Goal: Task Accomplishment & Management: Manage account settings

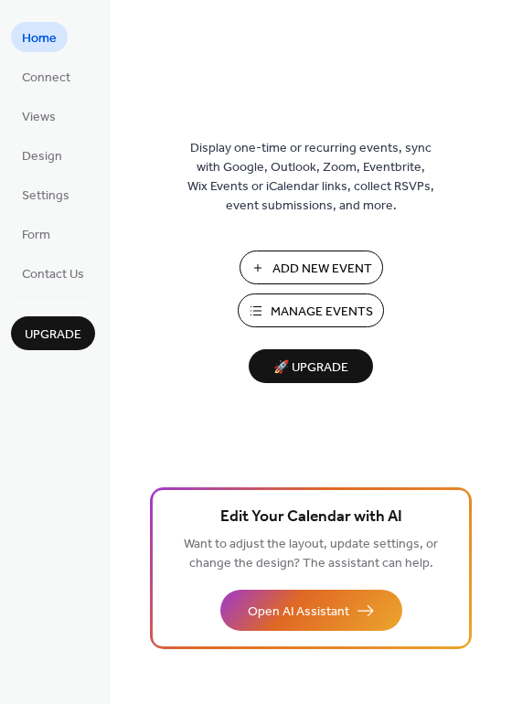
click at [299, 310] on span "Manage Events" at bounding box center [322, 312] width 102 height 19
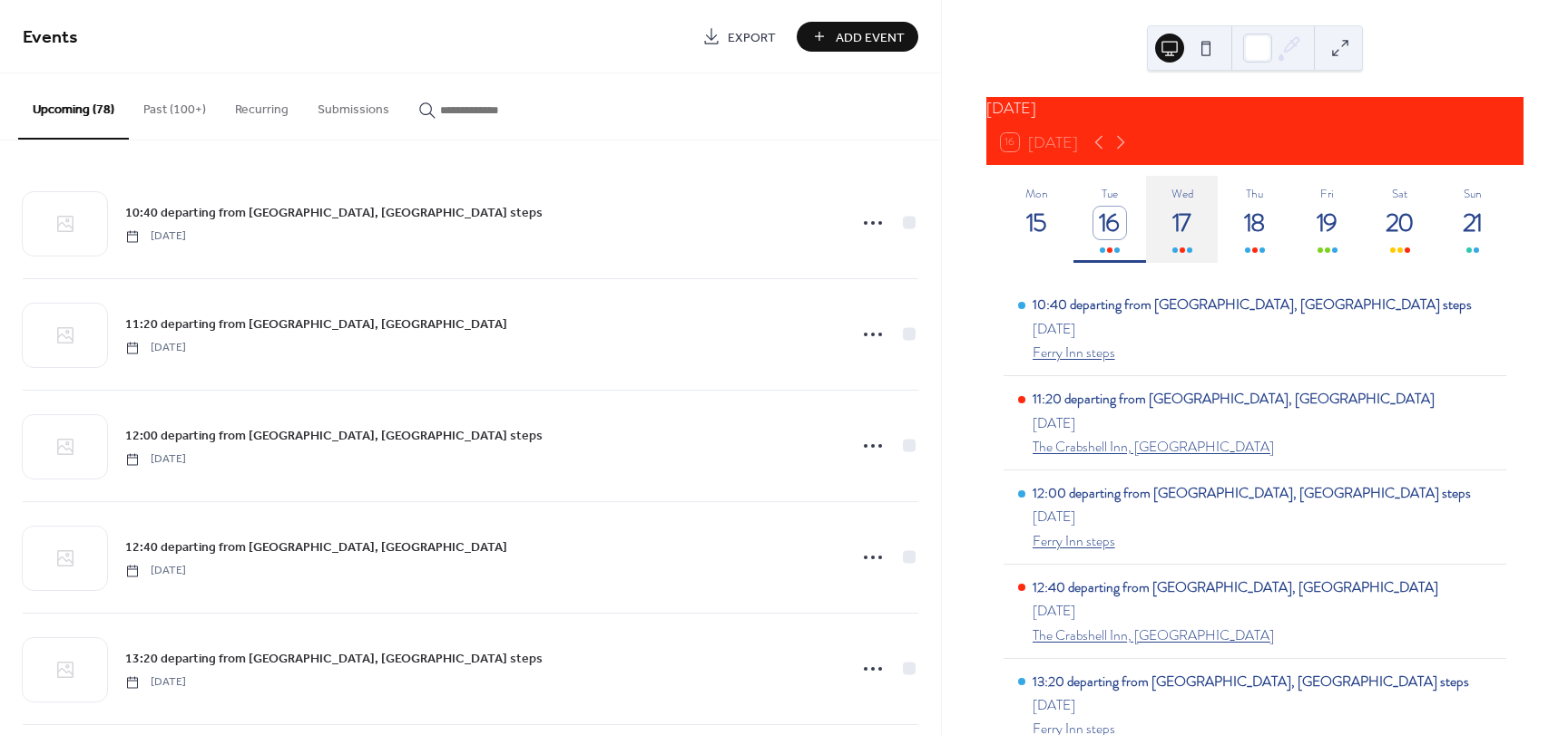
click at [1179, 235] on div "17" at bounding box center [1182, 222] width 33 height 33
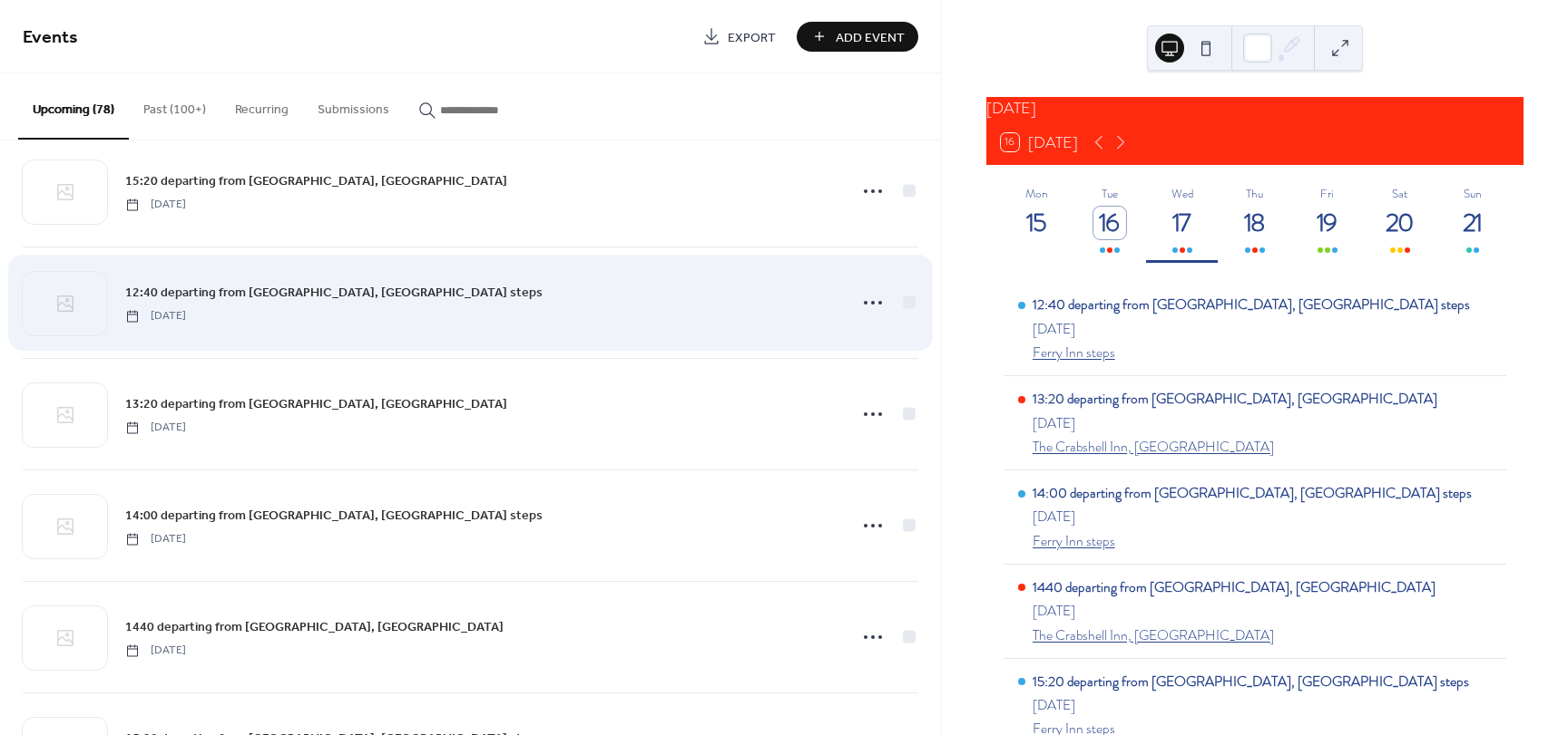
scroll to position [816, 0]
click at [869, 303] on icon at bounding box center [872, 299] width 29 height 29
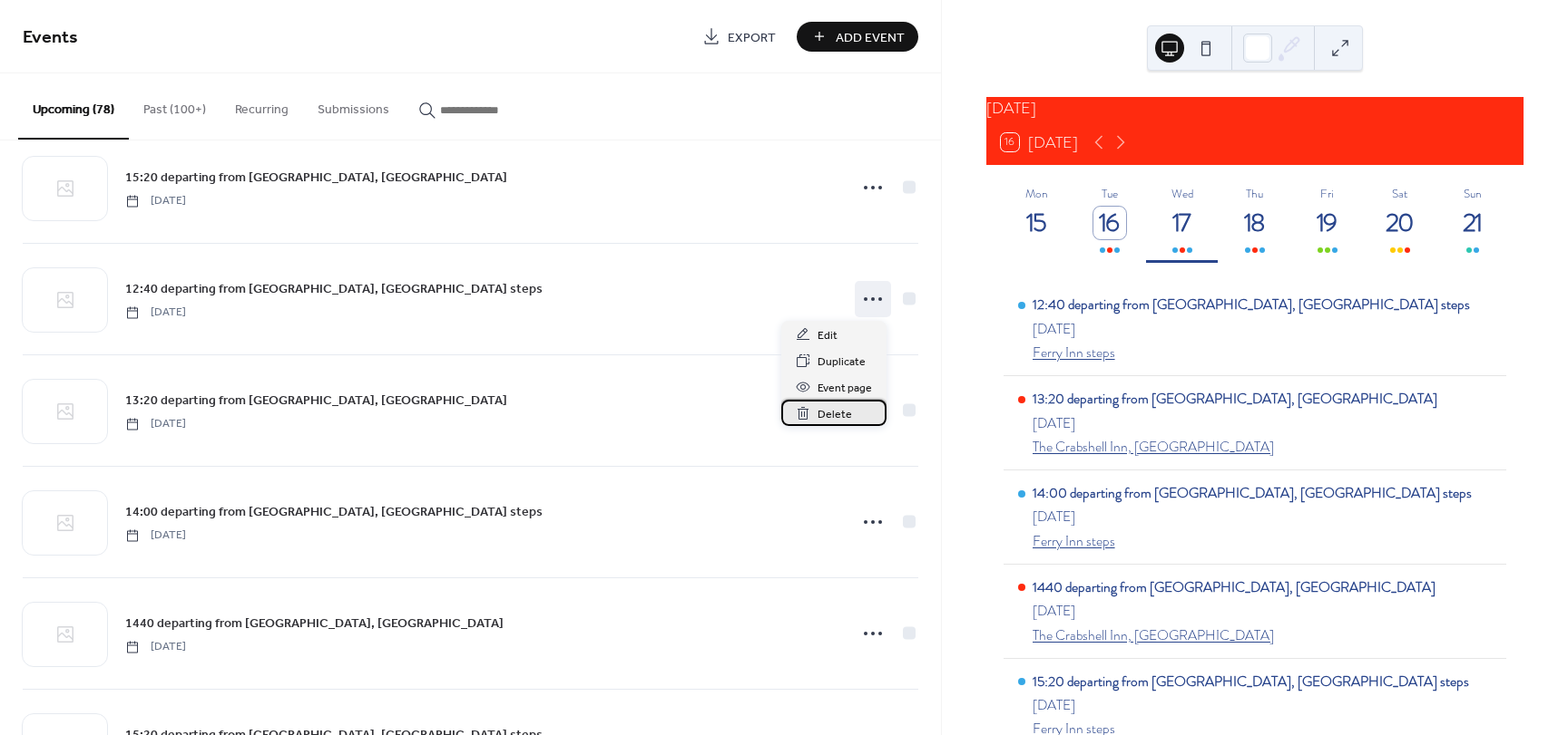
click at [833, 418] on span "Delete" at bounding box center [835, 415] width 35 height 19
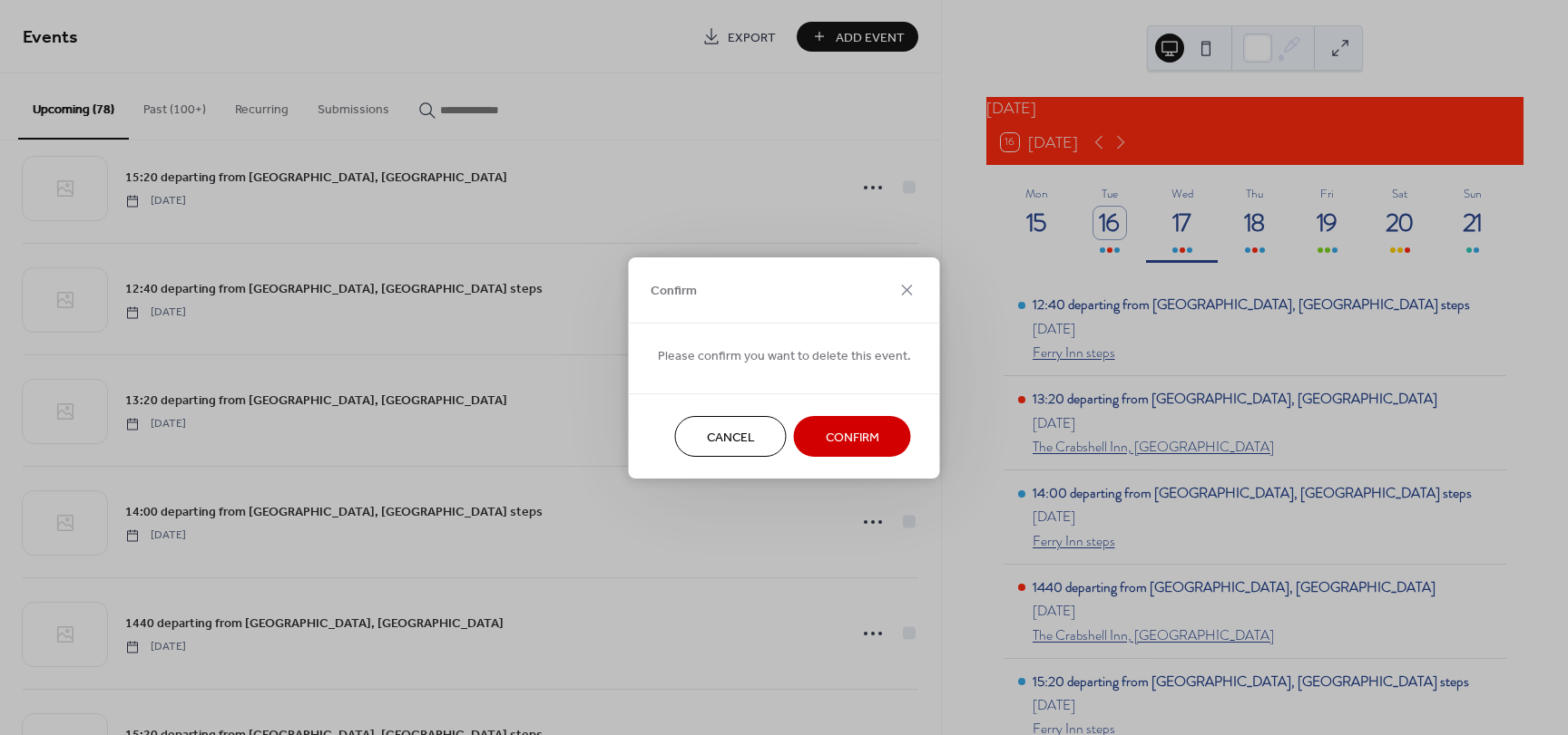
click at [843, 434] on span "Confirm" at bounding box center [852, 436] width 54 height 19
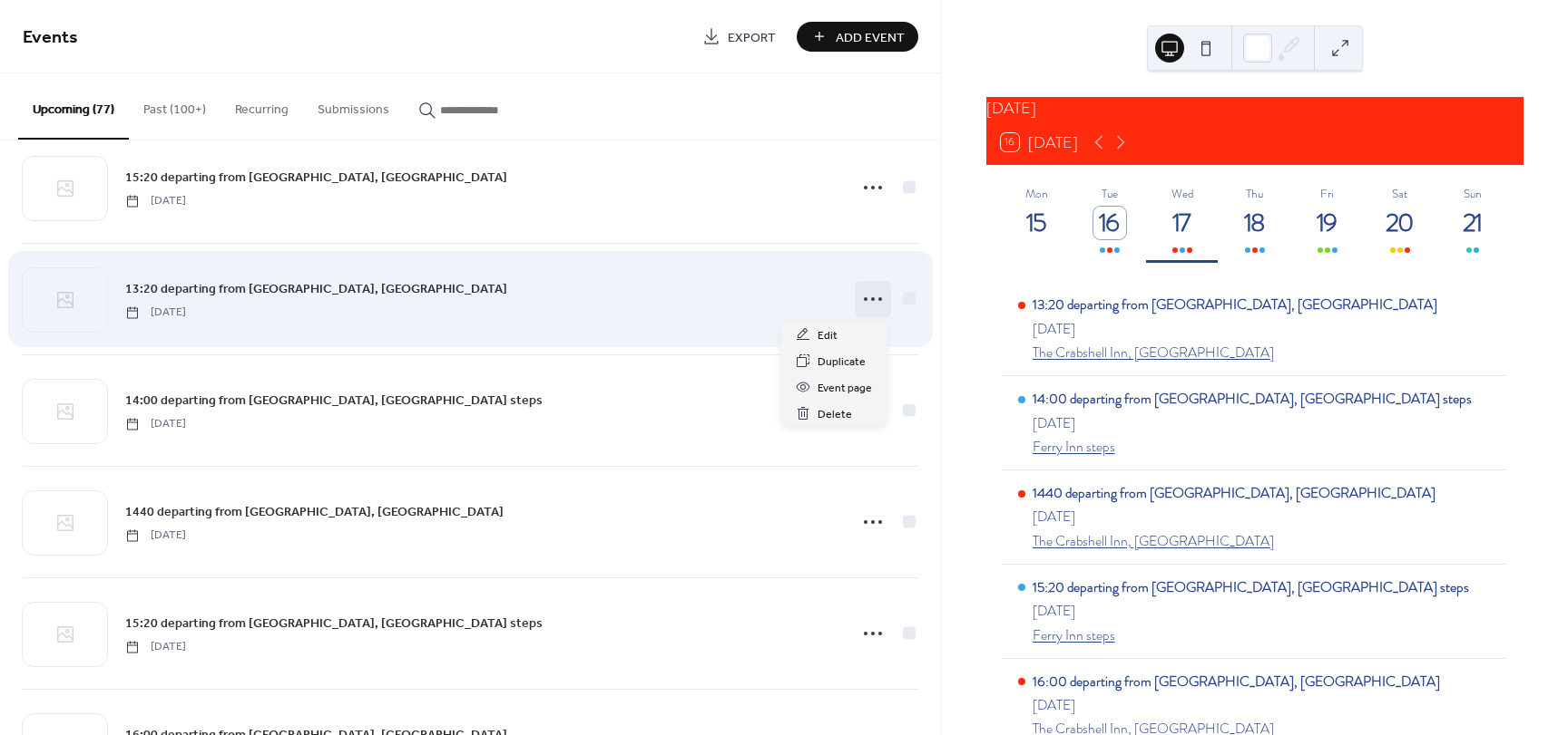
click at [862, 301] on icon at bounding box center [872, 299] width 29 height 29
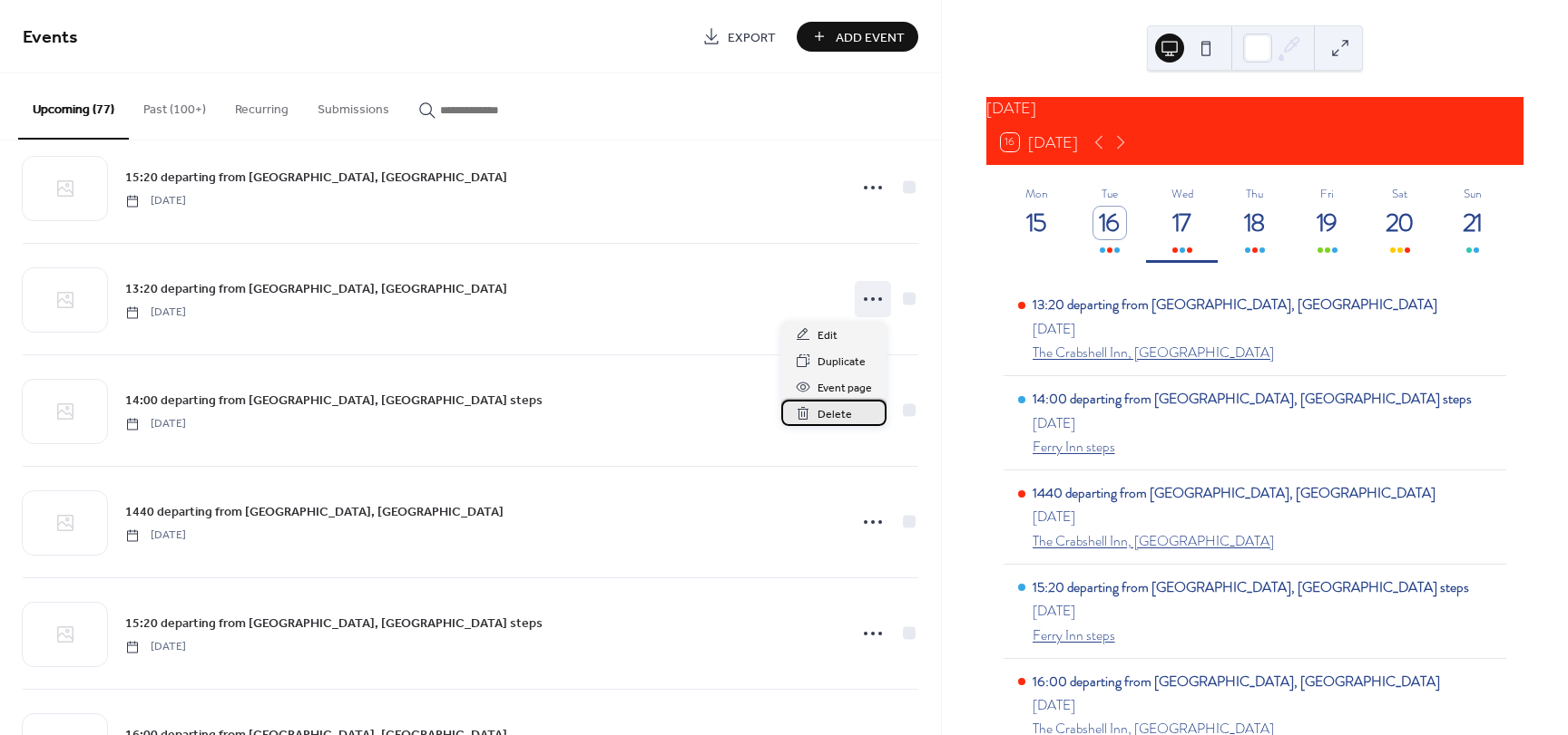
click at [828, 412] on span "Delete" at bounding box center [835, 415] width 35 height 19
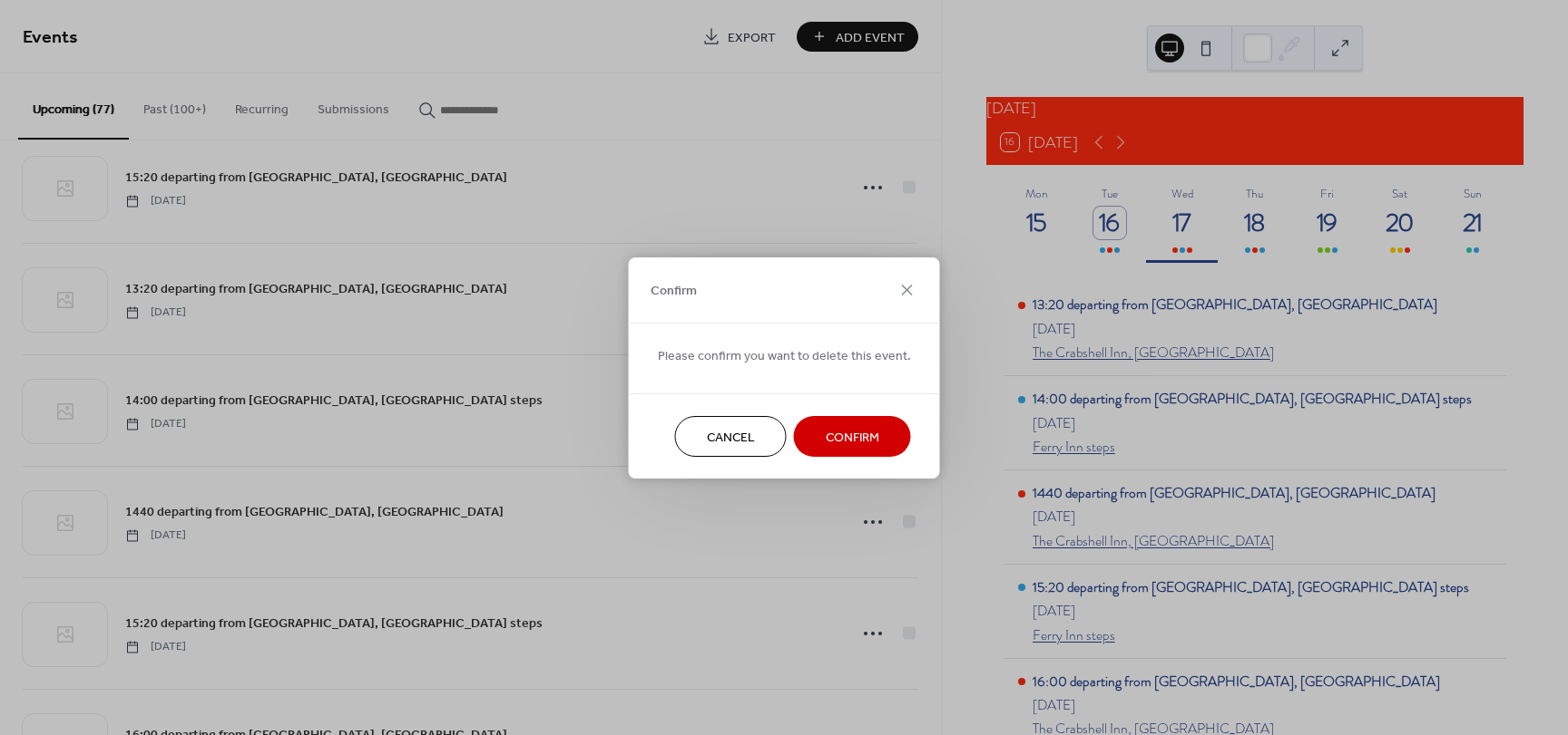
click at [832, 437] on span "Confirm" at bounding box center [852, 436] width 54 height 19
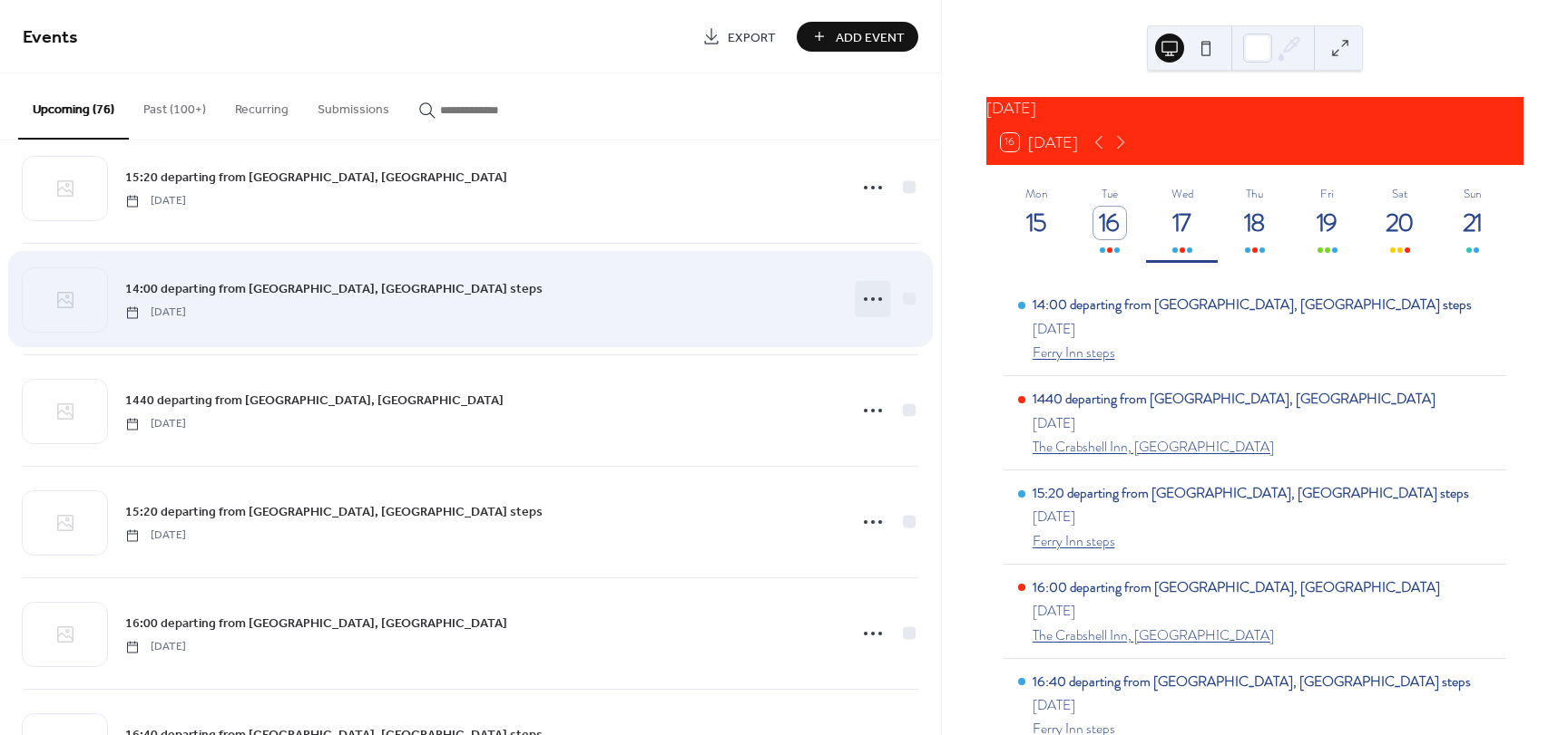
click at [861, 295] on icon at bounding box center [872, 299] width 29 height 29
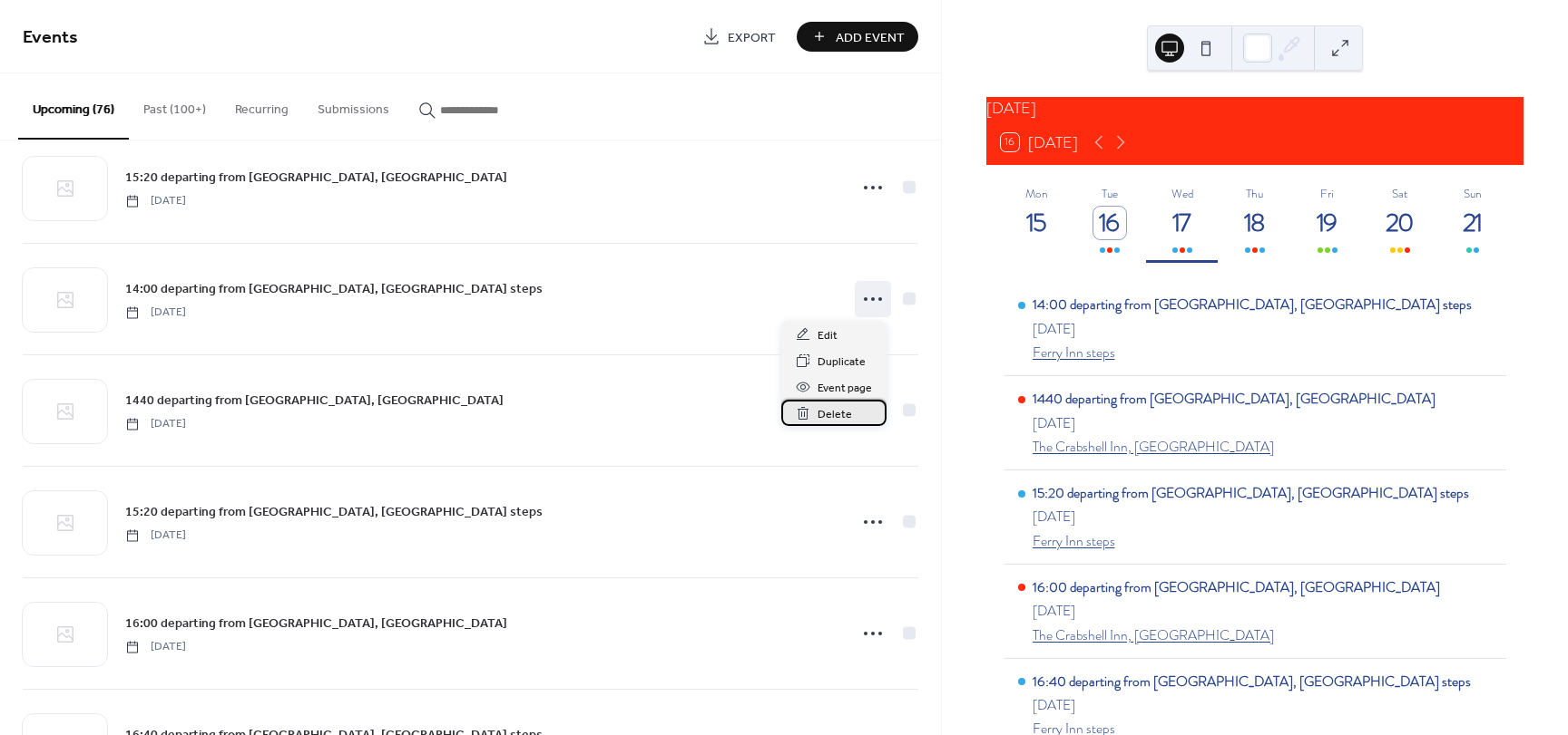
click at [842, 413] on span "Delete" at bounding box center [835, 415] width 35 height 19
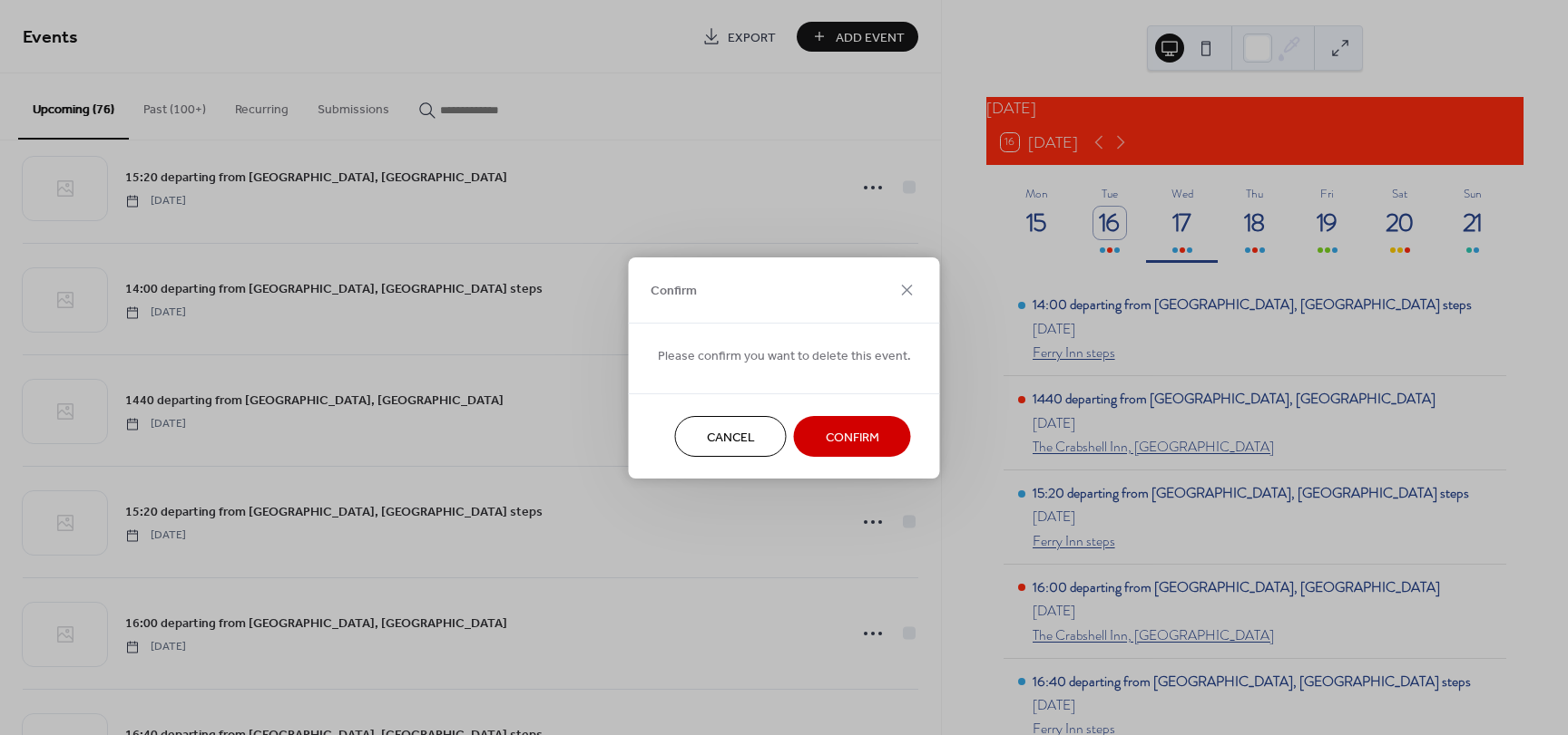
click at [839, 435] on span "Confirm" at bounding box center [852, 436] width 54 height 19
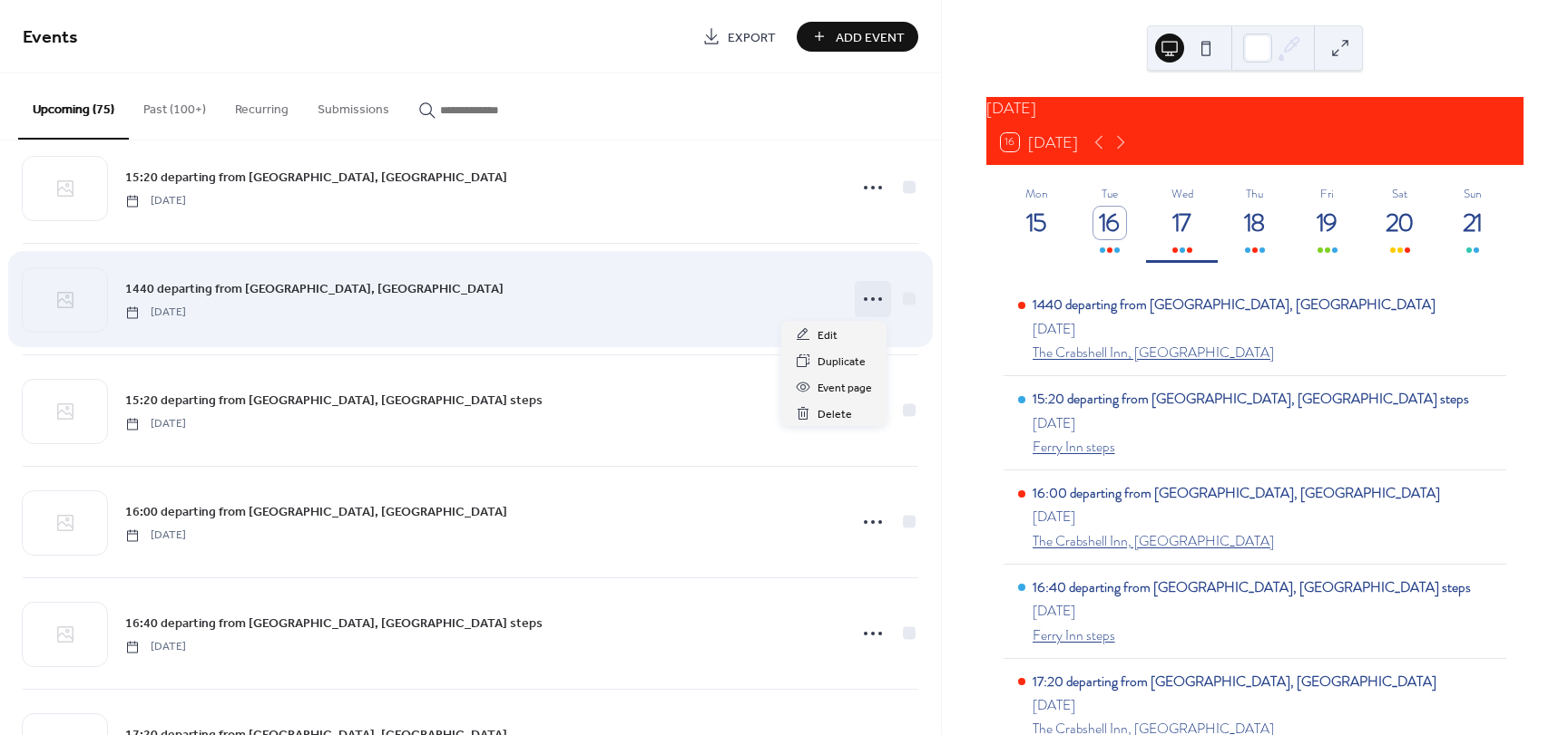
click at [863, 302] on icon at bounding box center [872, 299] width 29 height 29
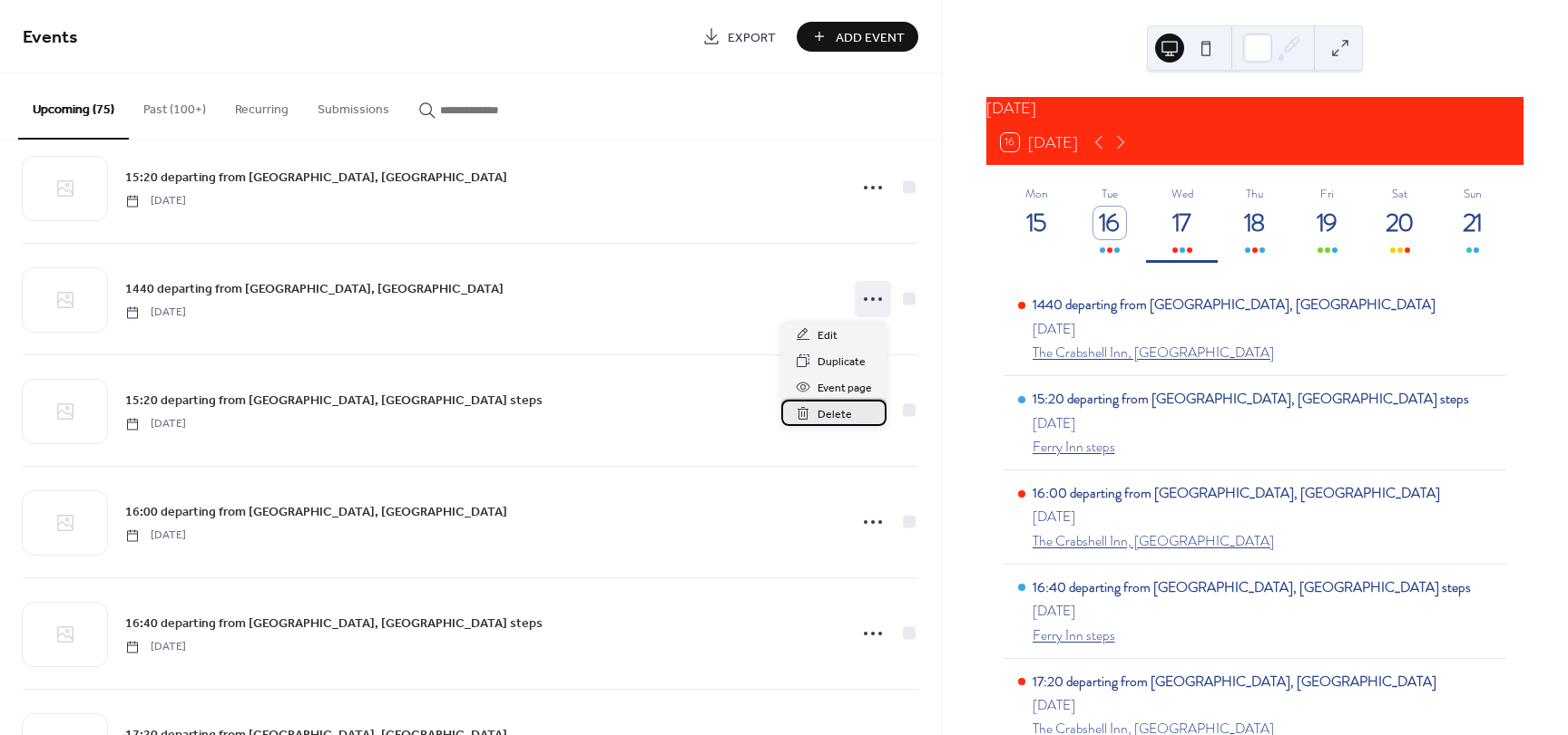
click at [832, 417] on span "Delete" at bounding box center [835, 415] width 35 height 19
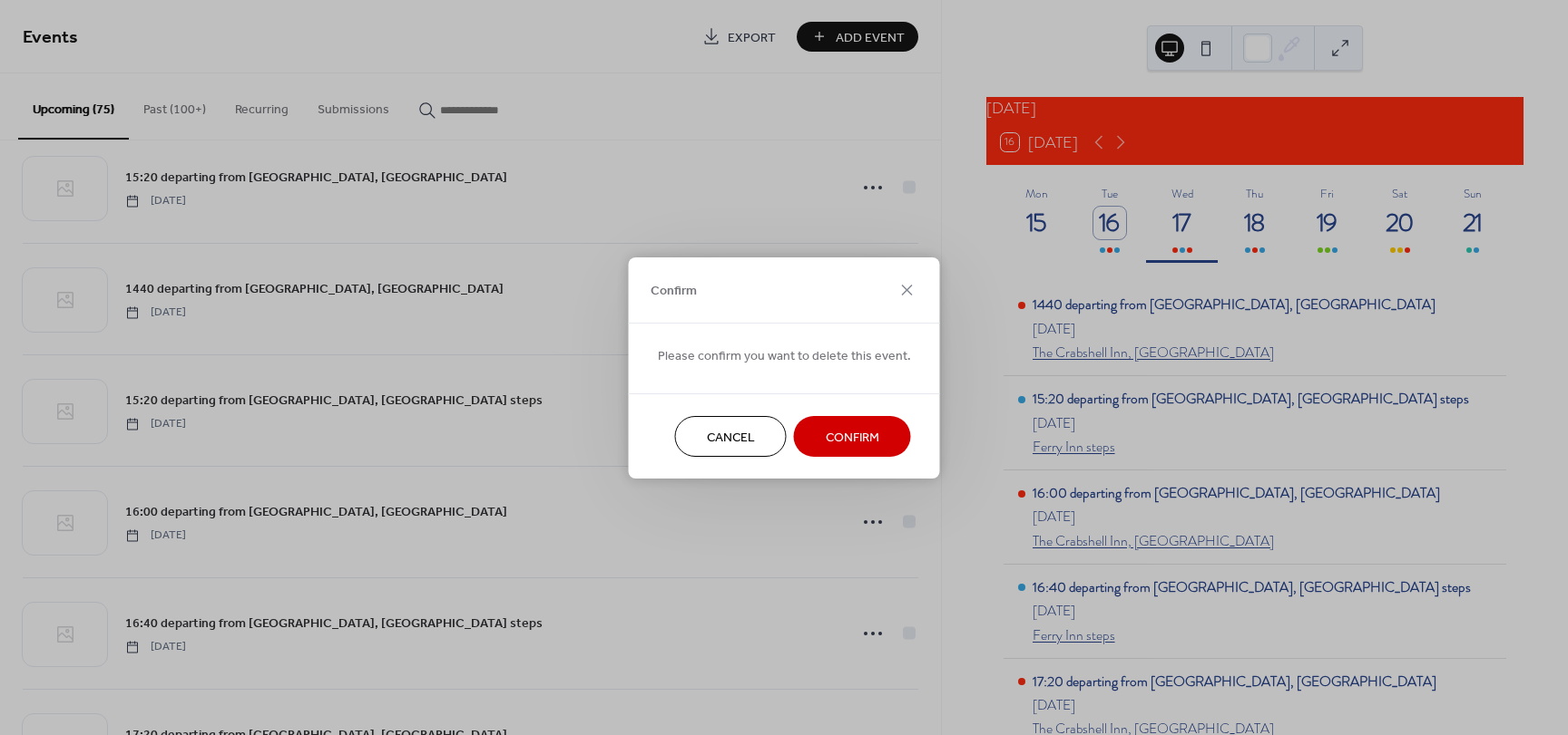
click at [826, 429] on span "Confirm" at bounding box center [852, 436] width 54 height 19
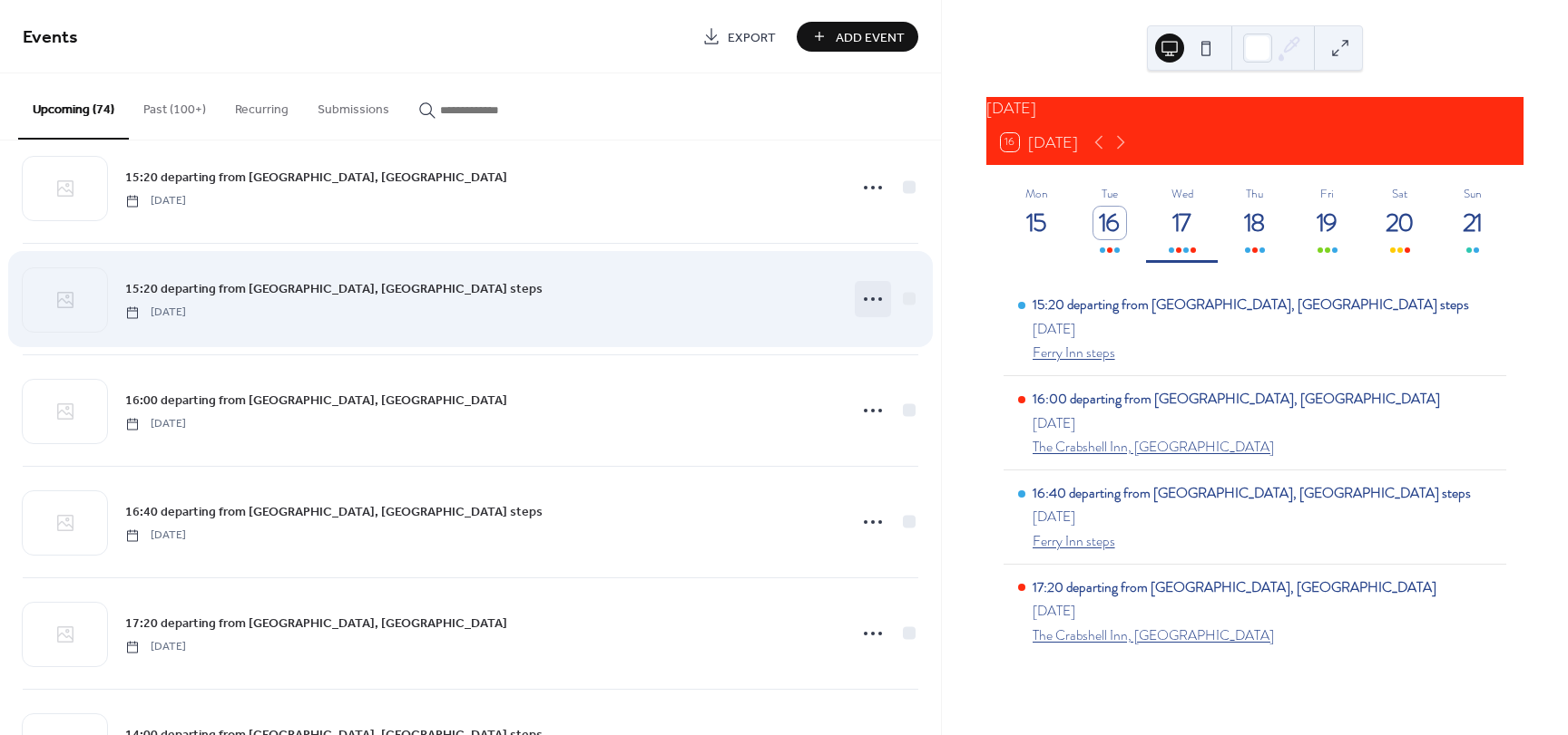
click at [867, 294] on icon at bounding box center [872, 299] width 29 height 29
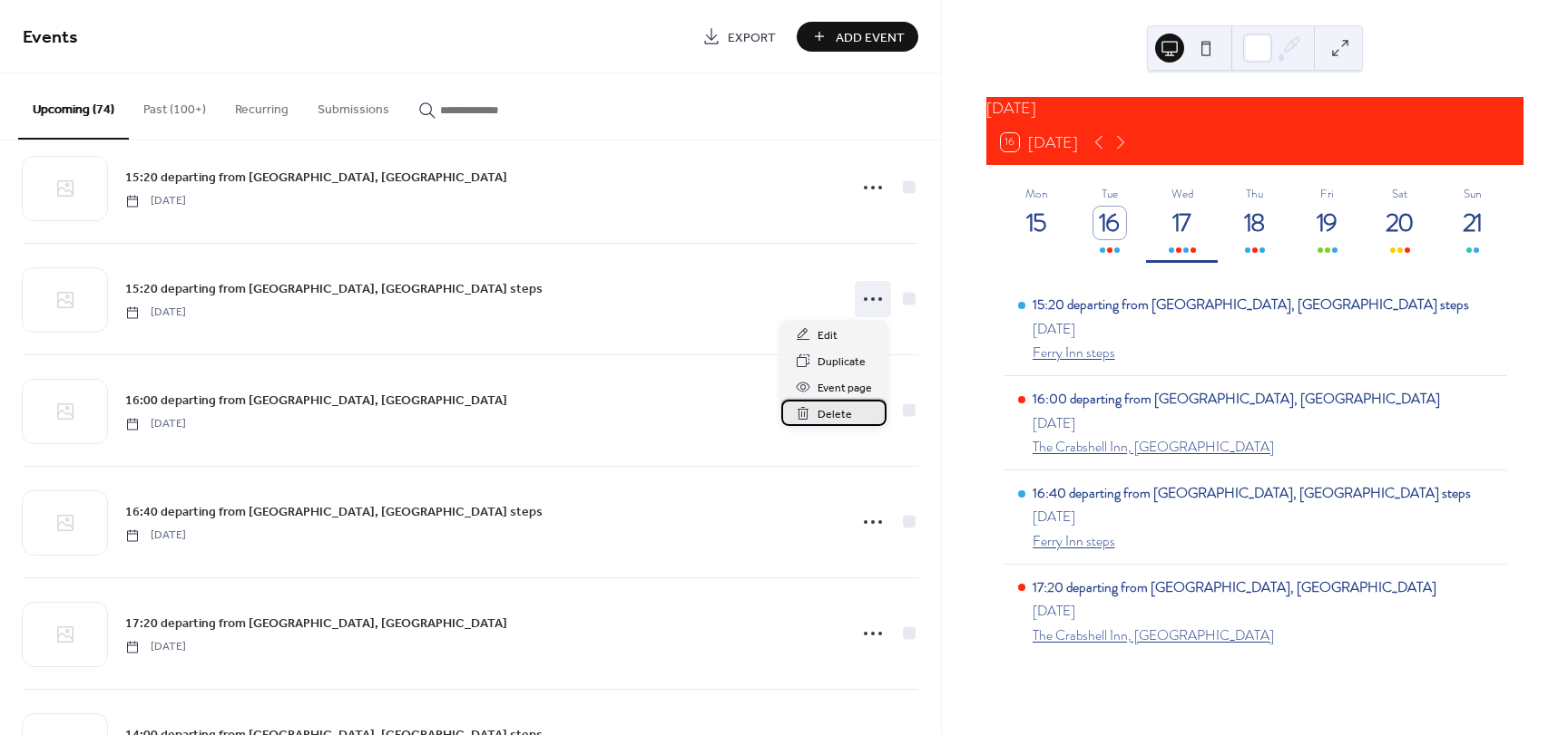
click at [835, 416] on span "Delete" at bounding box center [835, 415] width 35 height 19
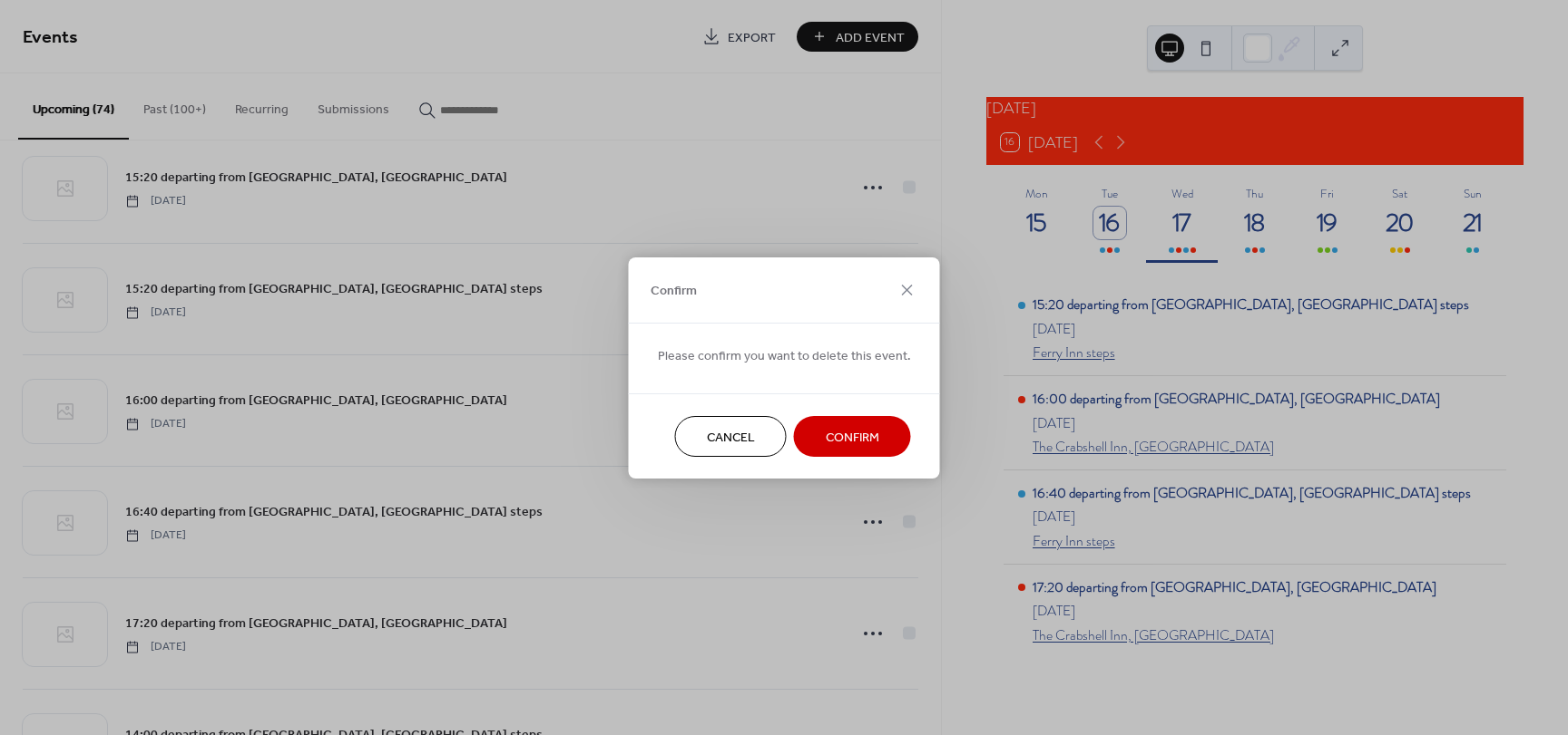
drag, startPoint x: 830, startPoint y: 432, endPoint x: 843, endPoint y: 430, distance: 13.2
click at [843, 430] on span "Confirm" at bounding box center [852, 436] width 54 height 19
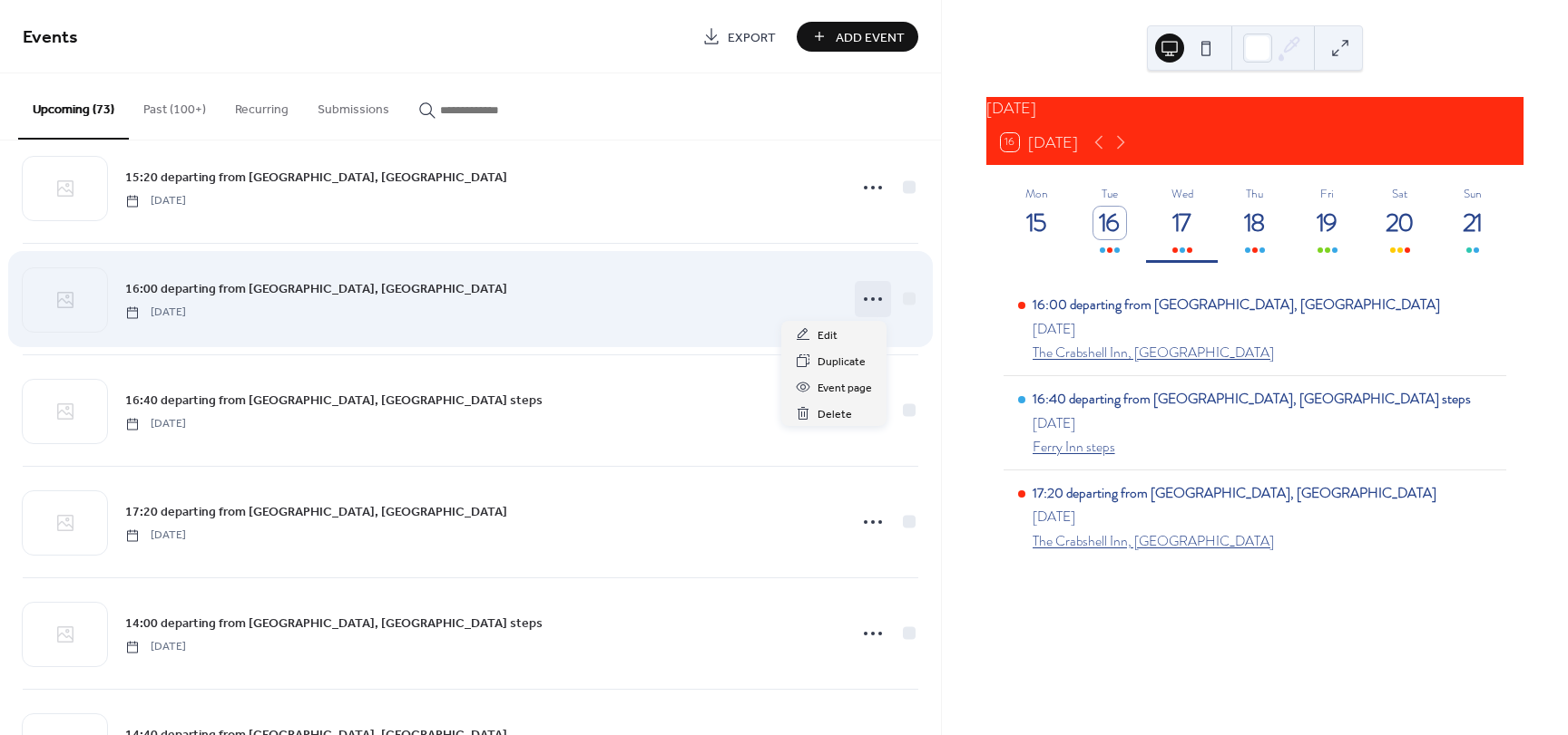
click at [871, 299] on circle at bounding box center [873, 300] width 4 height 4
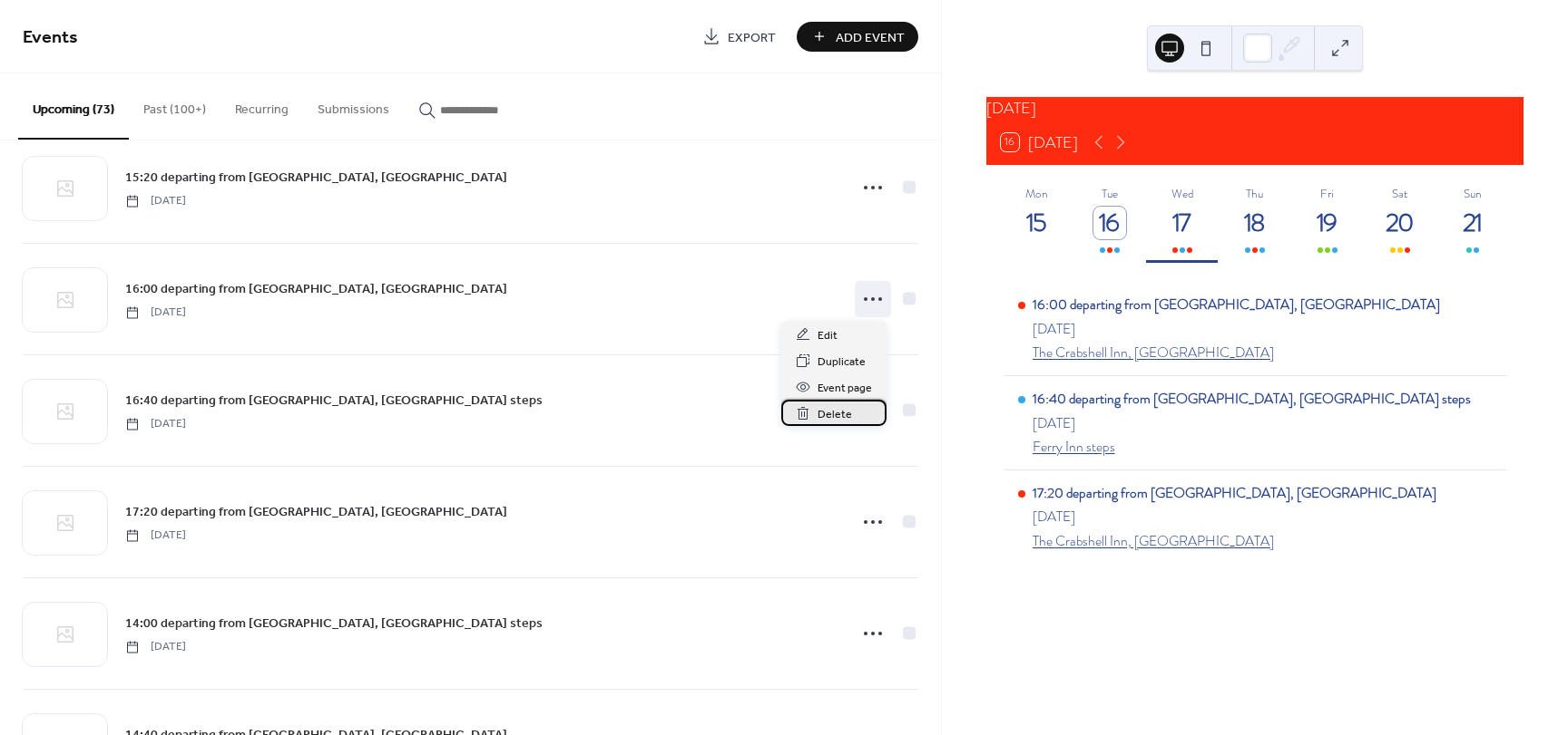
click at [831, 419] on span "Delete" at bounding box center [835, 415] width 35 height 19
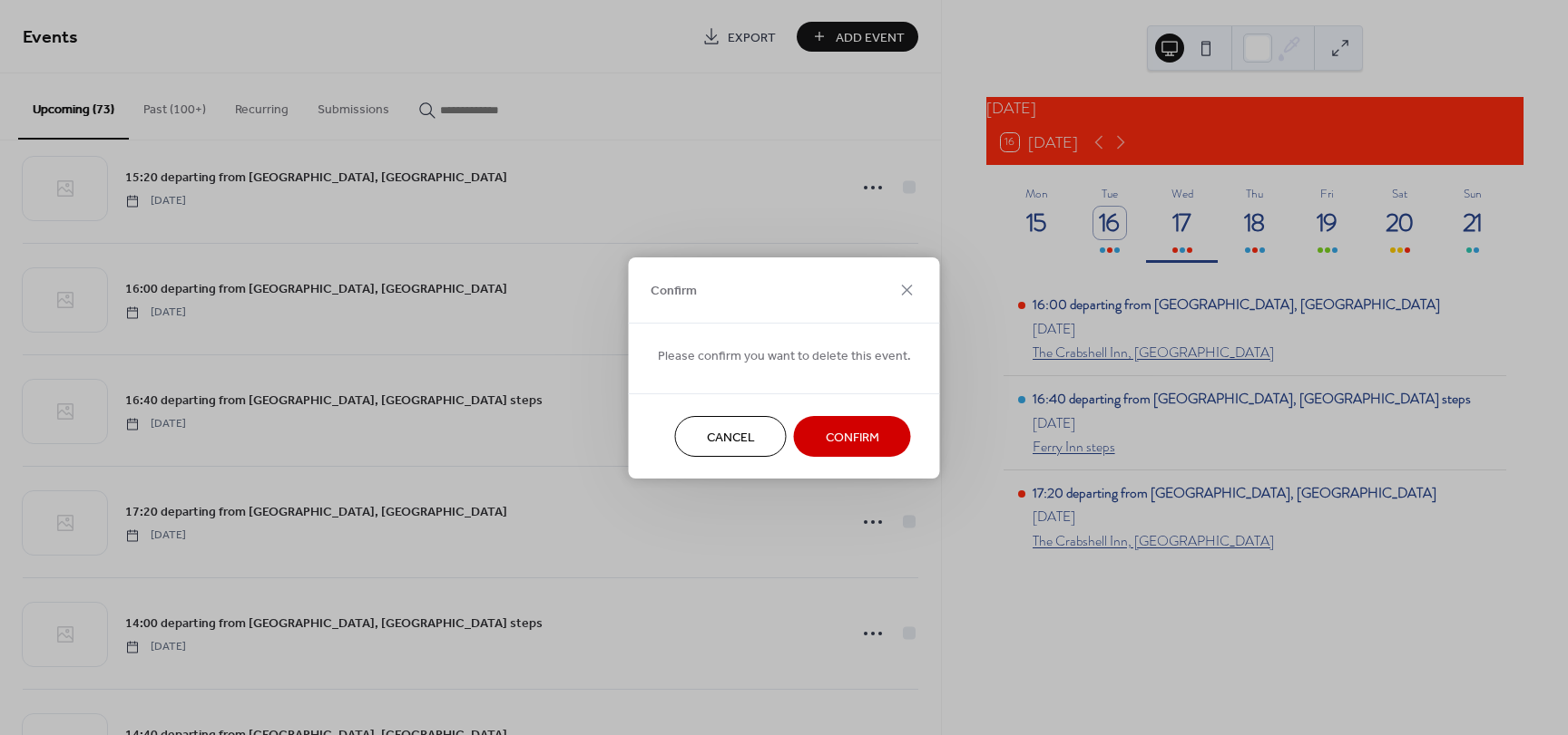
click at [835, 437] on span "Confirm" at bounding box center [852, 436] width 54 height 19
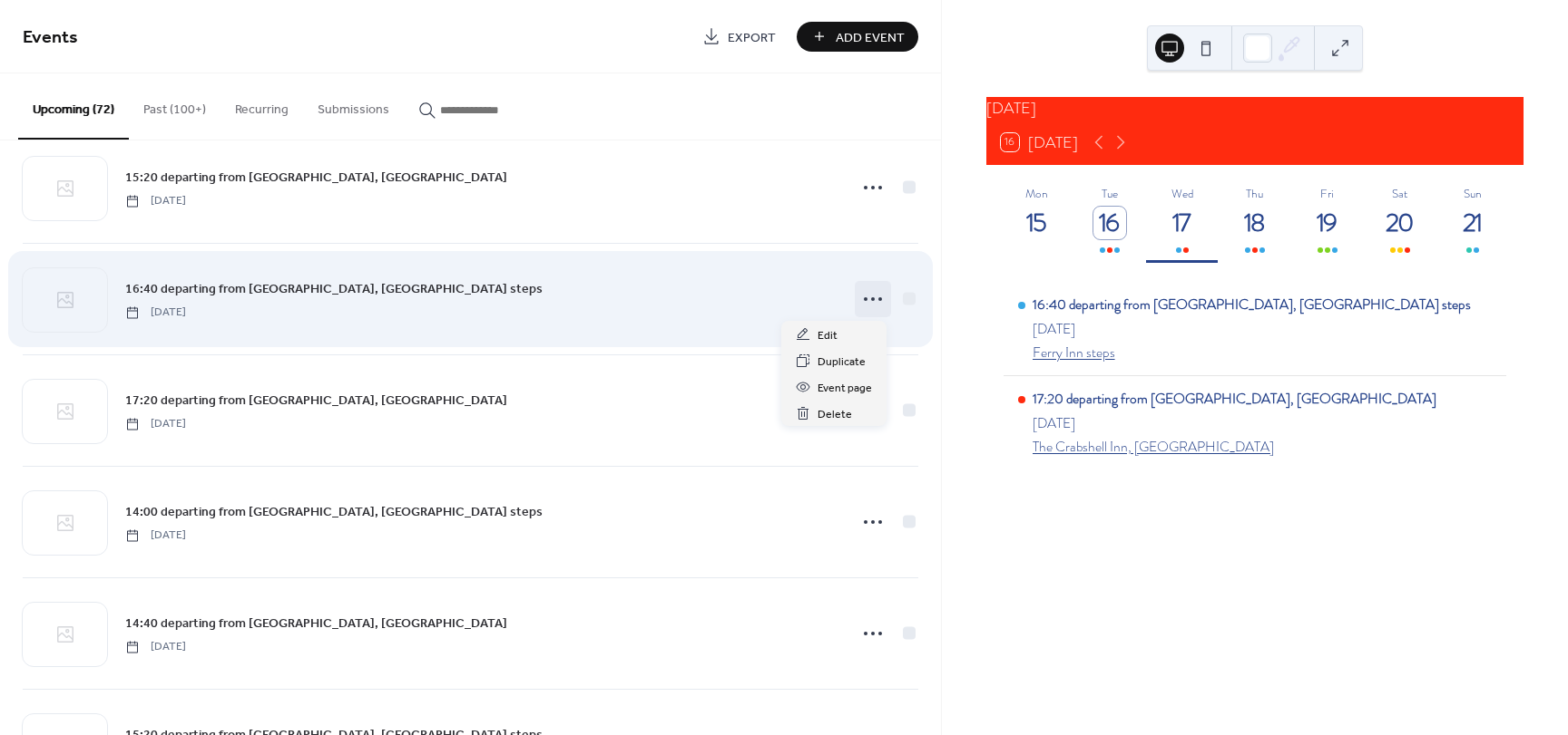
click at [867, 300] on icon at bounding box center [872, 299] width 29 height 29
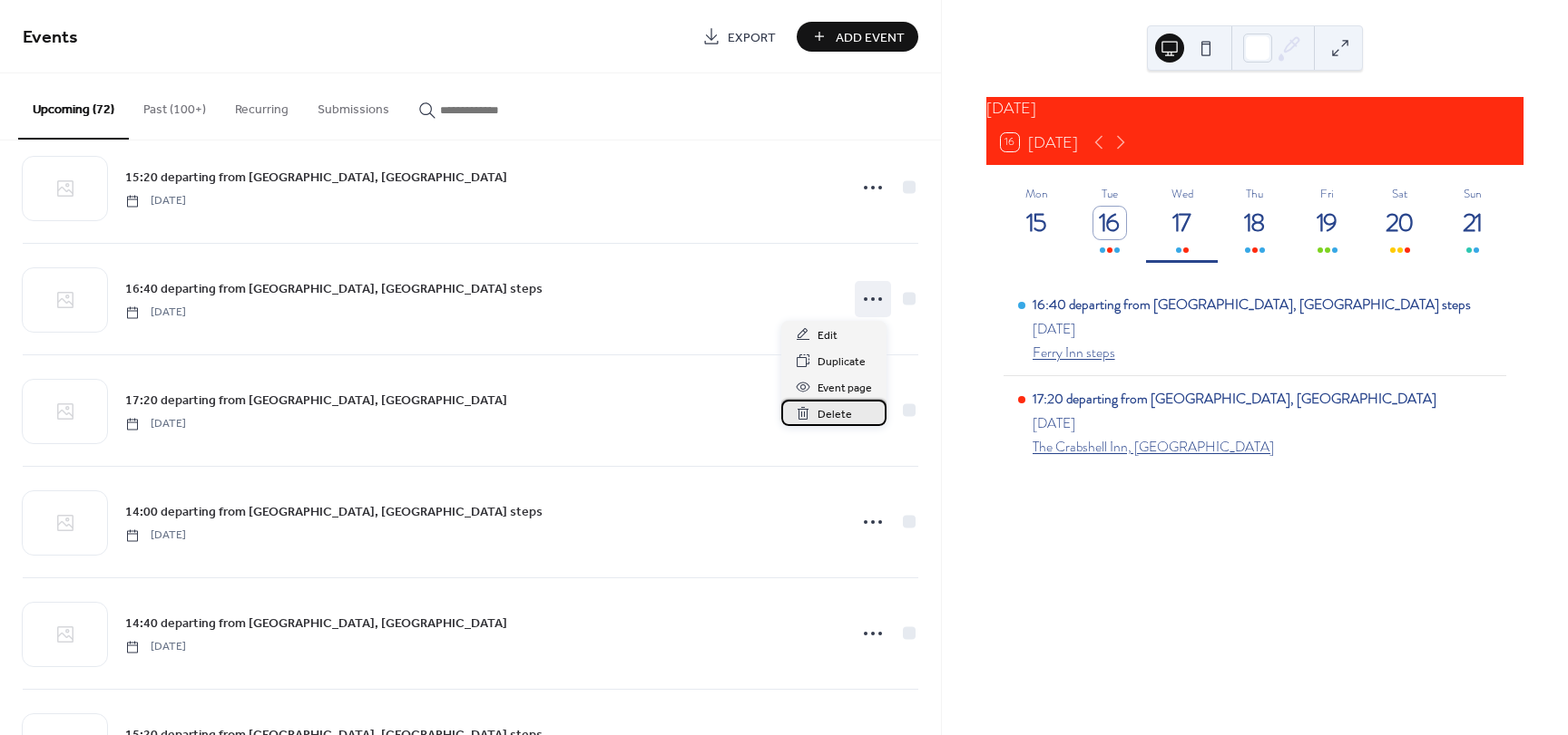
click at [843, 417] on span "Delete" at bounding box center [835, 415] width 35 height 19
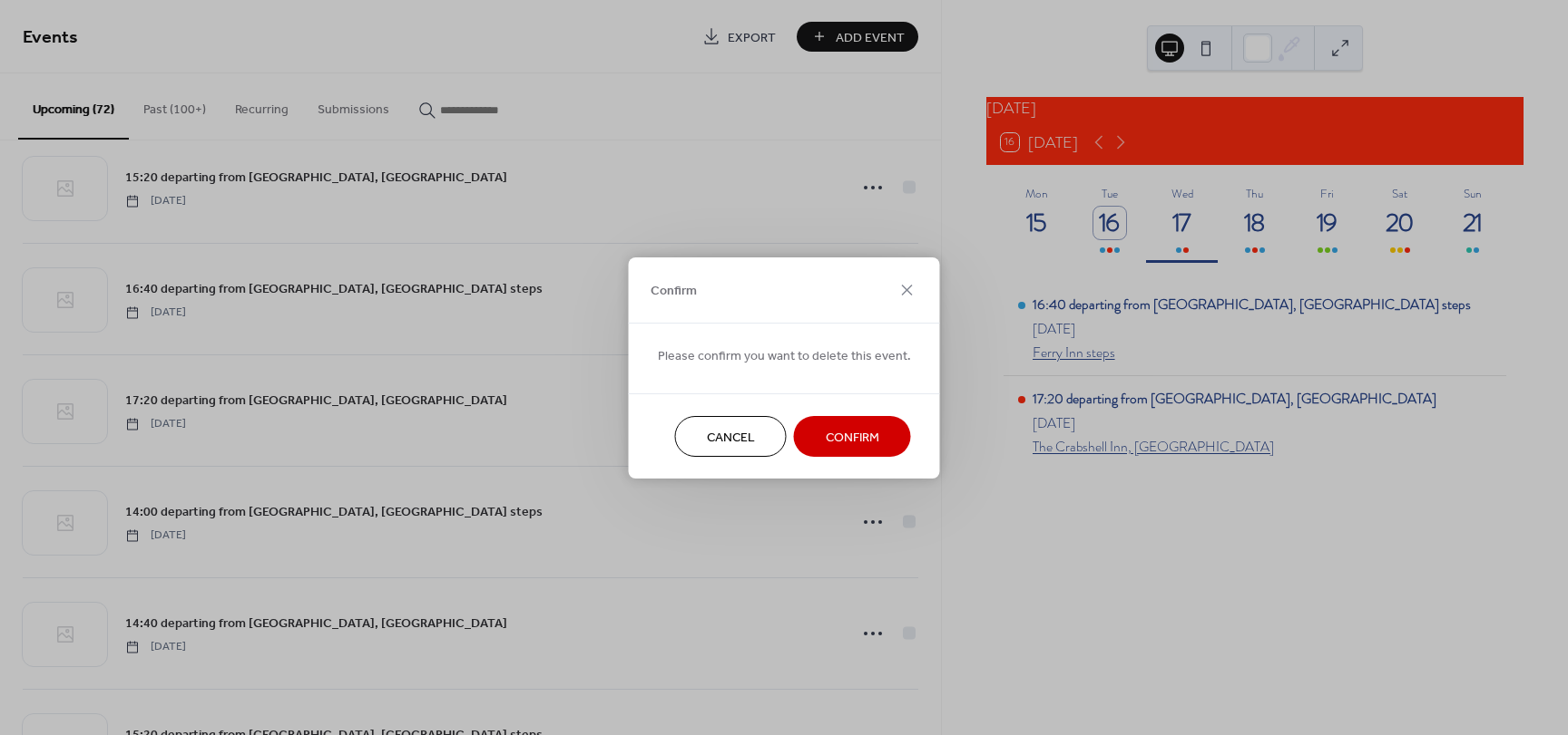
click at [846, 431] on span "Confirm" at bounding box center [852, 436] width 54 height 19
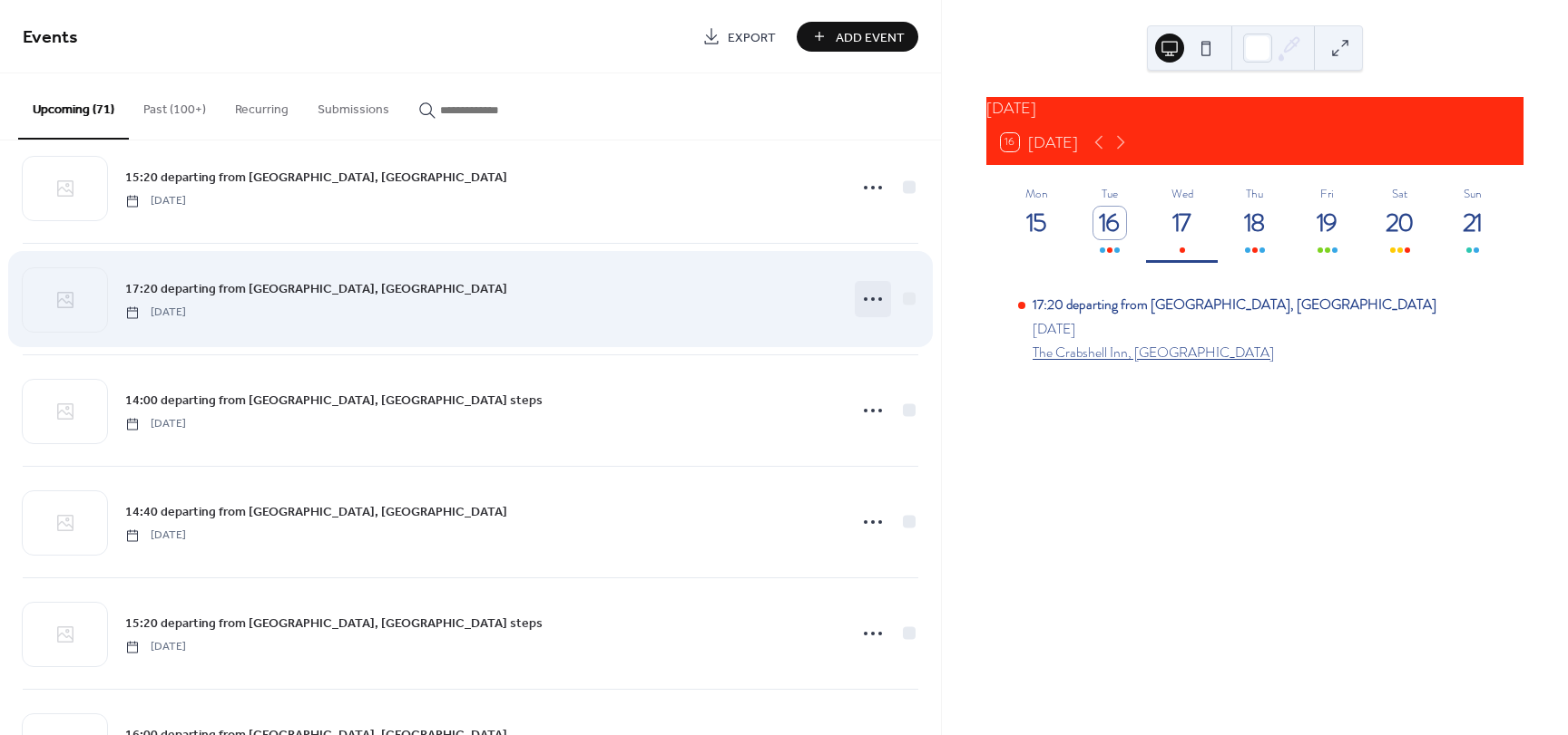
click at [869, 295] on icon at bounding box center [872, 299] width 29 height 29
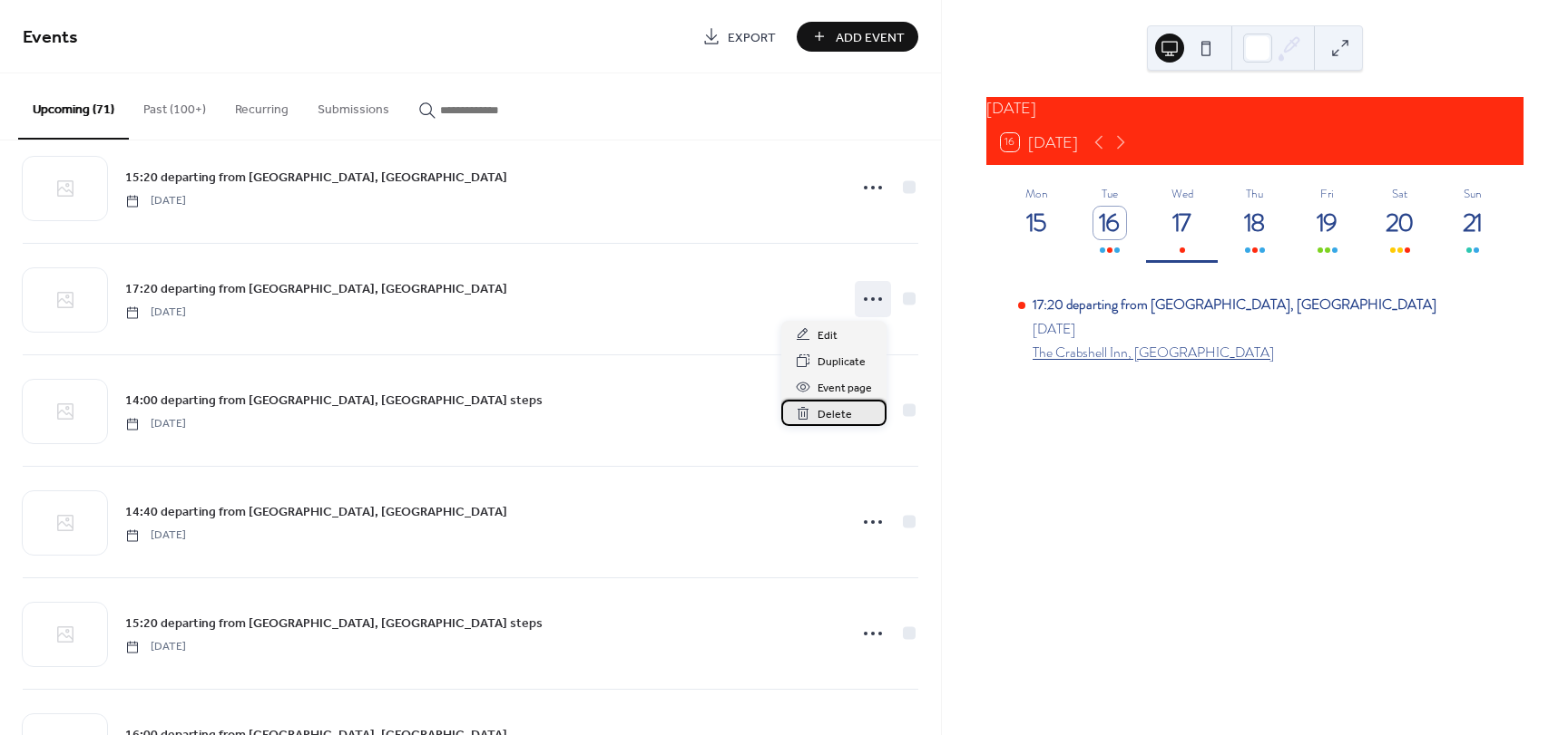
click at [843, 414] on span "Delete" at bounding box center [835, 415] width 35 height 19
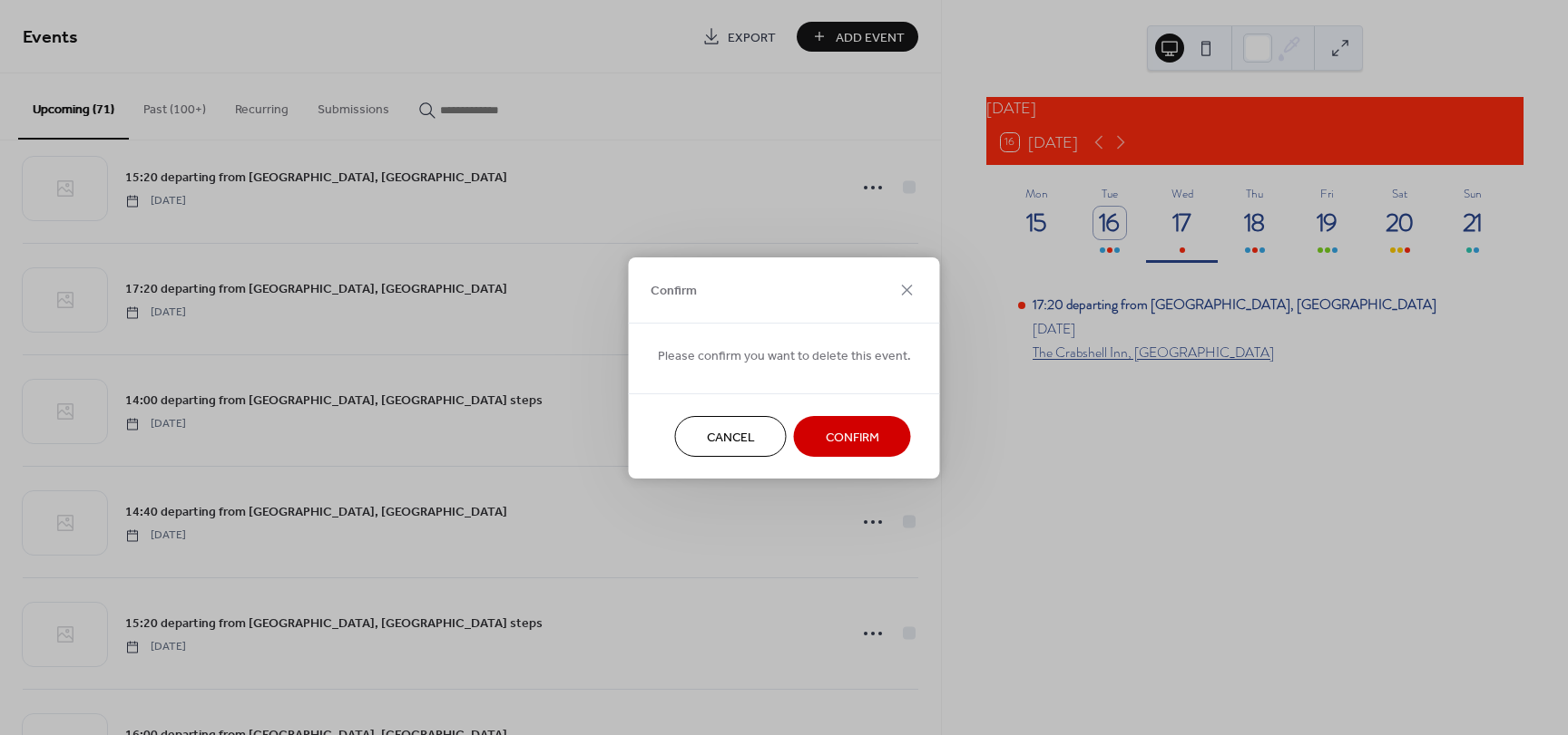
click at [839, 434] on span "Confirm" at bounding box center [852, 436] width 54 height 19
